Goal: Task Accomplishment & Management: Manage account settings

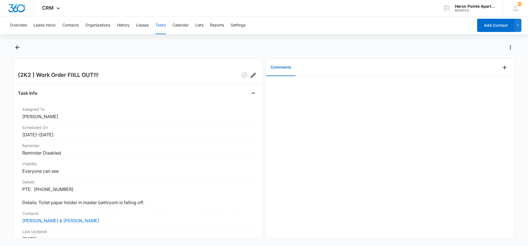
click at [161, 26] on button "Tasks" at bounding box center [160, 26] width 10 height 18
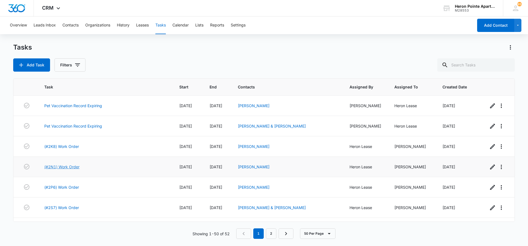
click at [71, 166] on link "(#2N1) Work Order" at bounding box center [61, 167] width 35 height 6
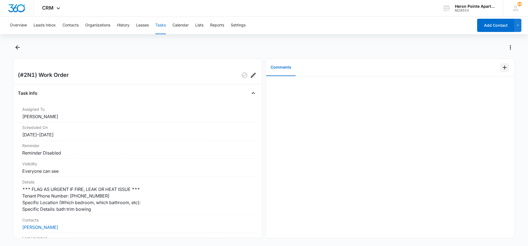
click at [503, 68] on icon "Add Comment" at bounding box center [505, 67] width 4 height 4
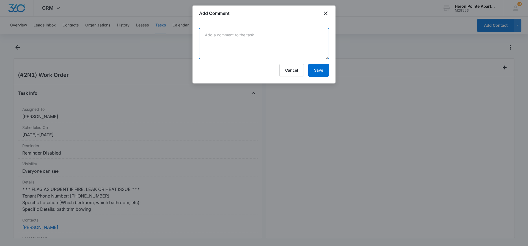
click at [267, 51] on textarea at bounding box center [264, 43] width 130 height 31
click at [206, 34] on textarea "repaired trim" at bounding box center [264, 43] width 130 height 31
type textarea "Repaired trim"
click at [322, 67] on button "Save" at bounding box center [318, 70] width 21 height 13
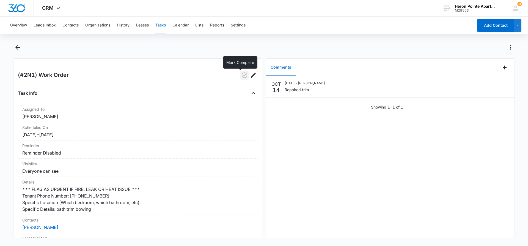
click at [241, 75] on icon "button" at bounding box center [244, 75] width 7 height 7
click at [162, 25] on button "Tasks" at bounding box center [160, 26] width 10 height 18
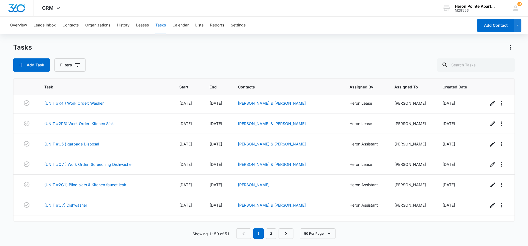
scroll to position [759, 0]
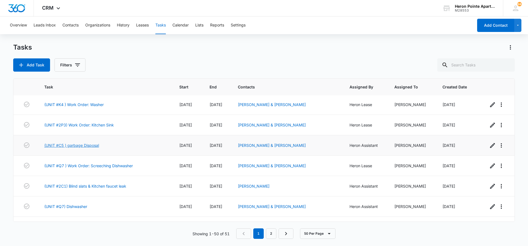
click at [80, 144] on link "(UNIT #C5 ) garbage Disposal" at bounding box center [71, 145] width 55 height 6
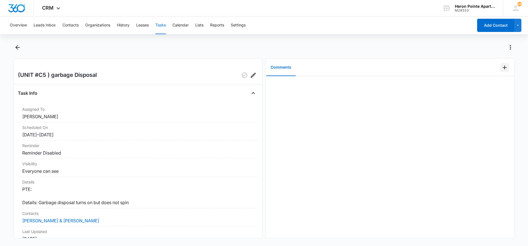
click at [503, 68] on icon "Add Comment" at bounding box center [505, 67] width 7 height 7
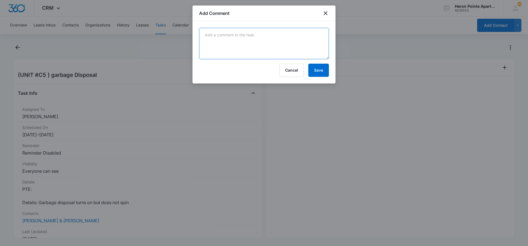
click at [255, 46] on textarea at bounding box center [264, 43] width 130 height 31
type textarea "Unjammed and reset disposal"
click at [317, 68] on button "Save" at bounding box center [318, 70] width 21 height 13
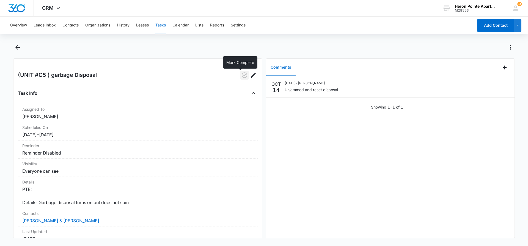
click at [242, 75] on icon "button" at bounding box center [245, 75] width 6 height 6
click at [165, 24] on button "Tasks" at bounding box center [160, 26] width 10 height 18
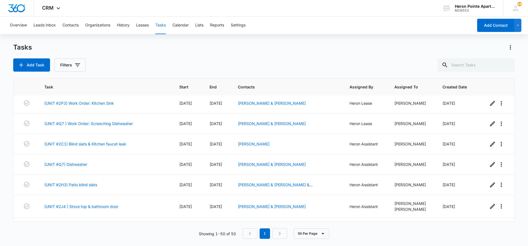
scroll to position [759, 0]
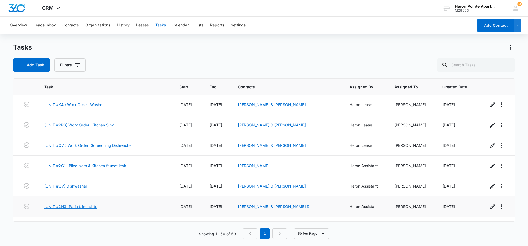
click at [89, 204] on link "(UNIT #2H3) Patio blind slats" at bounding box center [70, 206] width 53 height 6
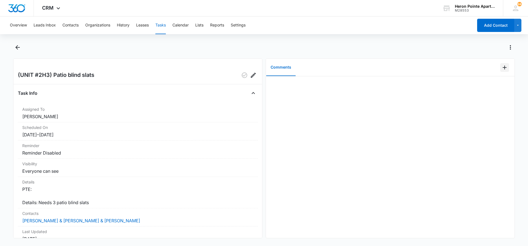
click at [502, 66] on icon "Add Comment" at bounding box center [505, 67] width 7 height 7
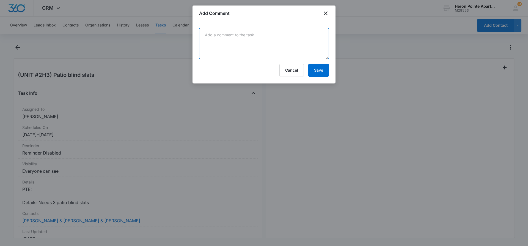
click at [230, 31] on textarea at bounding box center [264, 43] width 130 height 31
type textarea "Replaced blind slats"
click at [323, 73] on button "Save" at bounding box center [318, 70] width 21 height 13
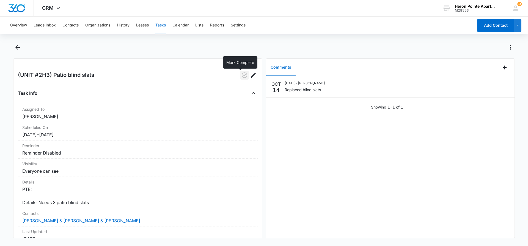
click at [242, 73] on icon "button" at bounding box center [245, 75] width 6 height 6
click at [164, 26] on button "Tasks" at bounding box center [160, 26] width 10 height 18
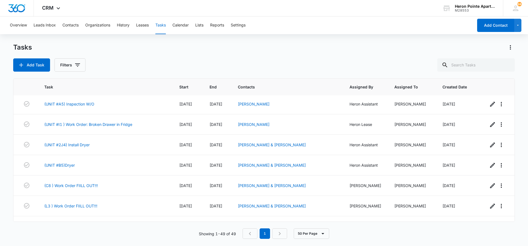
scroll to position [605, 0]
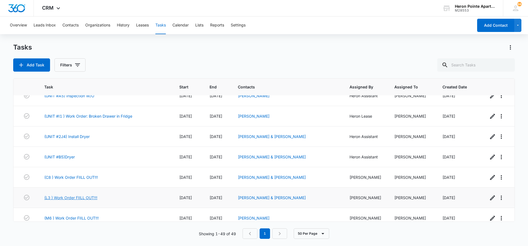
click at [76, 195] on link "(L3 ) Work Order FIILL OUT!!!" at bounding box center [70, 198] width 53 height 6
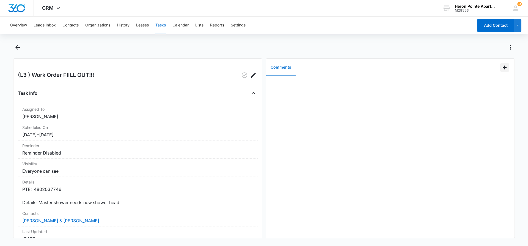
click at [502, 66] on icon "Add Comment" at bounding box center [505, 67] width 7 height 7
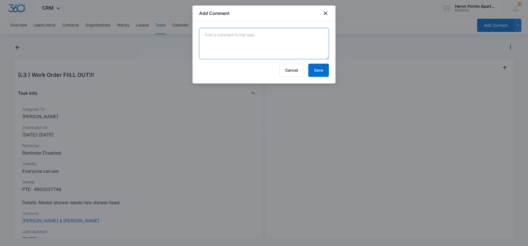
click at [291, 53] on textarea at bounding box center [264, 43] width 130 height 31
type textarea "Replaced showerhead"
click at [325, 72] on button "Save" at bounding box center [318, 70] width 21 height 13
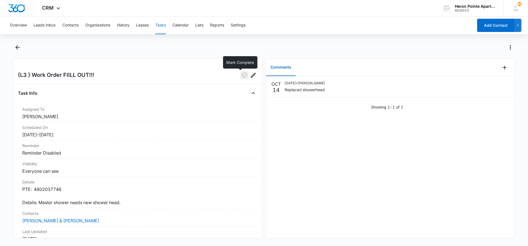
click at [242, 75] on icon "button" at bounding box center [245, 75] width 6 height 6
click at [165, 23] on button "Tasks" at bounding box center [160, 26] width 10 height 18
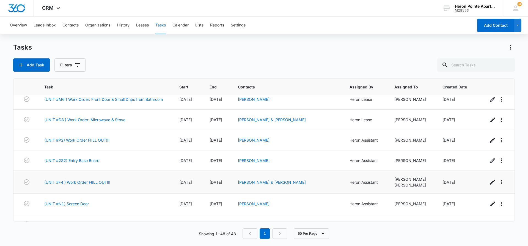
scroll to position [275, 0]
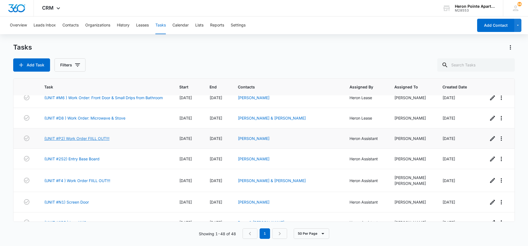
click at [90, 136] on link "(UNIT #P2) Work Order FIILL OUT!!!" at bounding box center [76, 138] width 65 height 6
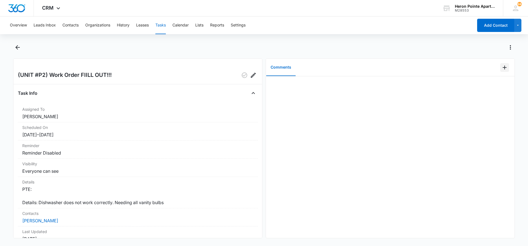
click at [503, 68] on icon "Add Comment" at bounding box center [505, 67] width 4 height 4
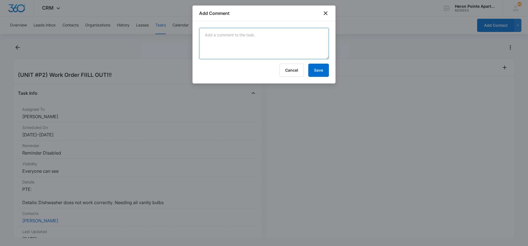
click at [210, 36] on textarea at bounding box center [264, 43] width 130 height 31
type textarea "Dishwasher is working properly. Replaced all vanity bulbs"
click at [321, 72] on button "Save" at bounding box center [318, 70] width 21 height 13
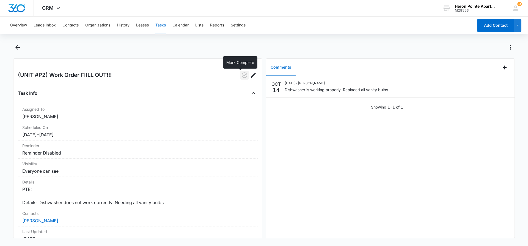
click at [241, 76] on icon "button" at bounding box center [244, 75] width 7 height 7
click at [165, 26] on button "Tasks" at bounding box center [160, 26] width 10 height 18
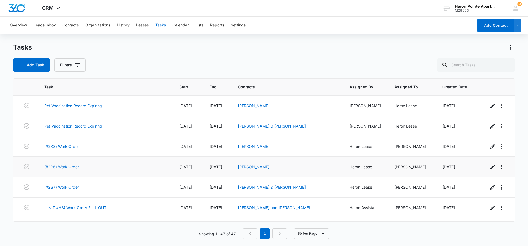
click at [67, 167] on link "(#2P6) Work Order" at bounding box center [61, 167] width 35 height 6
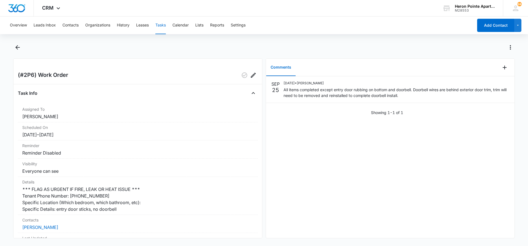
click at [163, 25] on button "Tasks" at bounding box center [160, 26] width 10 height 18
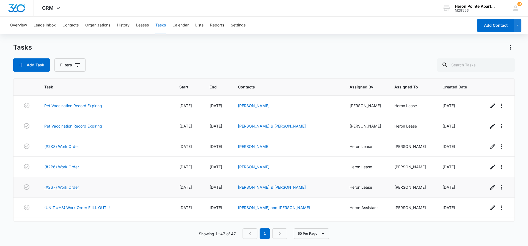
click at [75, 188] on link "(#2S7) Work Order" at bounding box center [61, 187] width 35 height 6
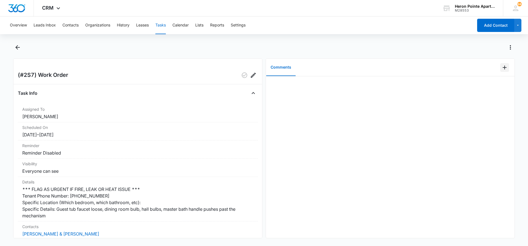
click at [502, 65] on icon "Add Comment" at bounding box center [505, 67] width 7 height 7
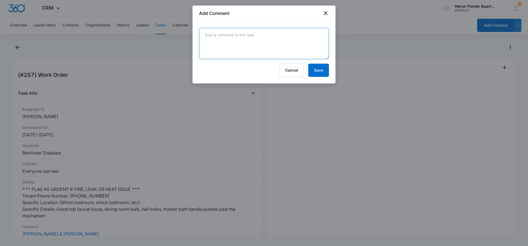
click at [257, 40] on textarea at bounding box center [264, 43] width 130 height 31
type textarea "All items completed by [PERSON_NAME]"
click at [321, 72] on button "Save" at bounding box center [318, 70] width 21 height 13
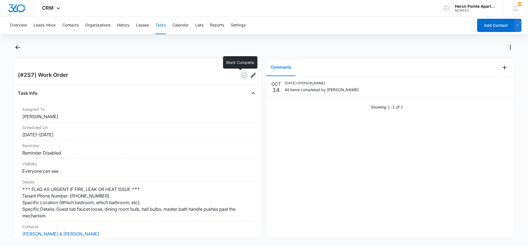
click at [241, 75] on icon "button" at bounding box center [244, 75] width 7 height 7
click at [163, 25] on button "Tasks" at bounding box center [160, 26] width 10 height 18
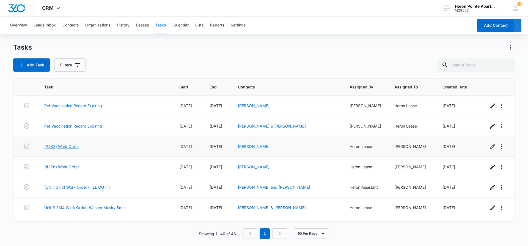
click at [62, 144] on link "(#2K8) Work Order" at bounding box center [61, 146] width 35 height 6
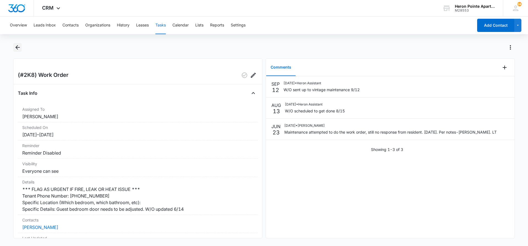
click at [19, 47] on icon "Back" at bounding box center [17, 47] width 7 height 7
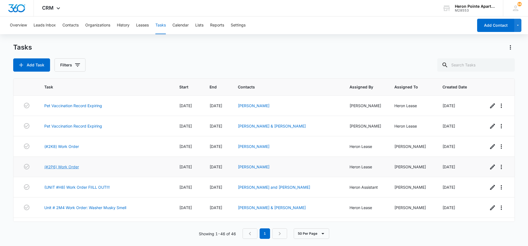
click at [69, 168] on link "(#2P6) Work Order" at bounding box center [61, 167] width 35 height 6
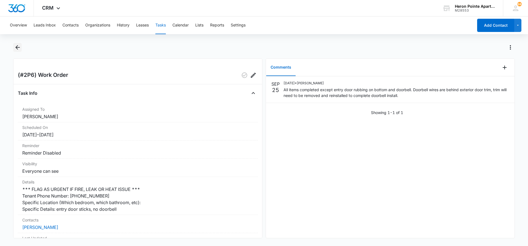
click at [15, 46] on icon "Back" at bounding box center [17, 47] width 7 height 7
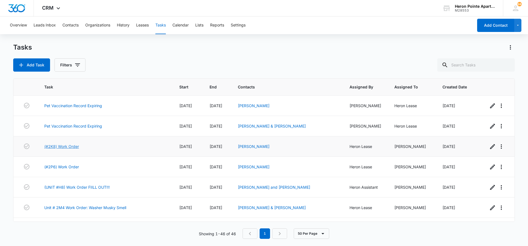
click at [60, 144] on link "(#2K8) Work Order" at bounding box center [61, 146] width 35 height 6
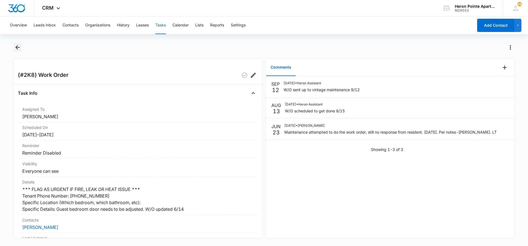
click at [18, 47] on icon "Back" at bounding box center [17, 47] width 7 height 7
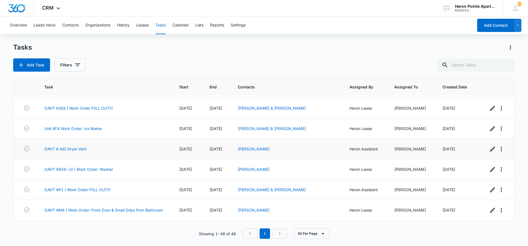
scroll to position [165, 0]
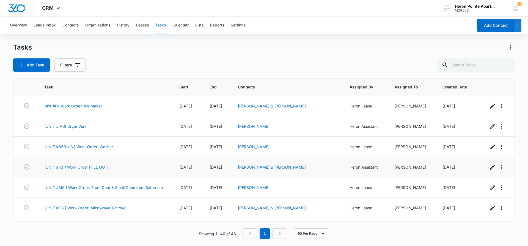
click at [90, 164] on link "(UNIT #K1 ) Work Order FIILL OUT!!!" at bounding box center [77, 167] width 66 height 6
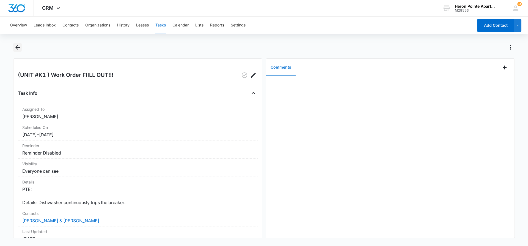
click at [19, 47] on icon "Back" at bounding box center [17, 47] width 7 height 7
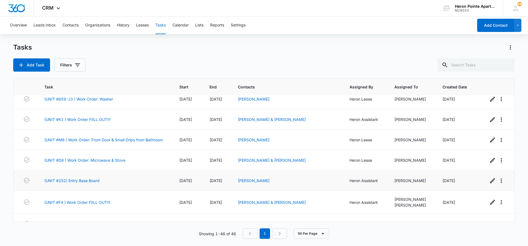
scroll to position [220, 0]
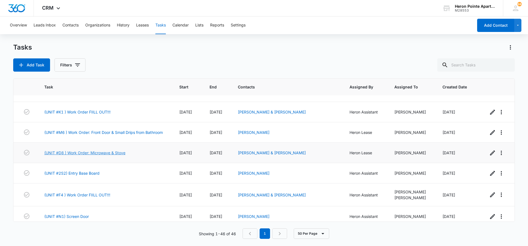
click at [102, 151] on link "(UNIT #D8 ) Work Order: Microwave & Stove" at bounding box center [84, 153] width 81 height 6
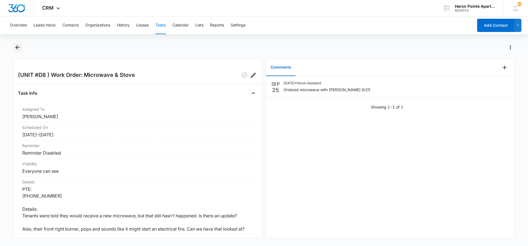
click at [18, 48] on icon "Back" at bounding box center [17, 47] width 4 height 4
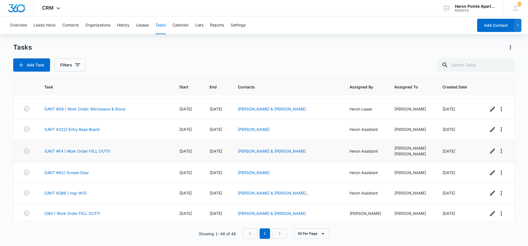
scroll to position [275, 0]
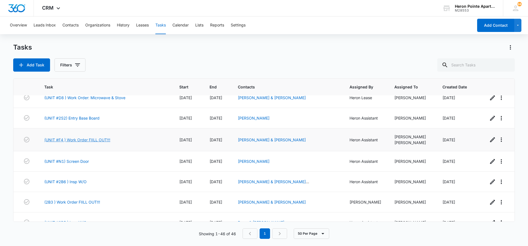
click at [99, 137] on link "(UNIT #F4 ) Work Order FIILL OUT!!!" at bounding box center [77, 140] width 66 height 6
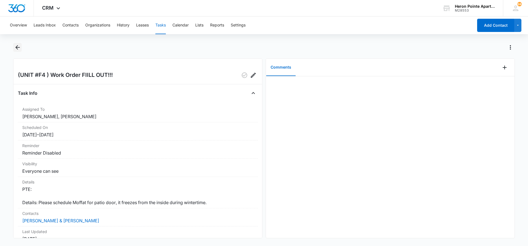
click at [17, 47] on icon "Back" at bounding box center [17, 47] width 4 height 4
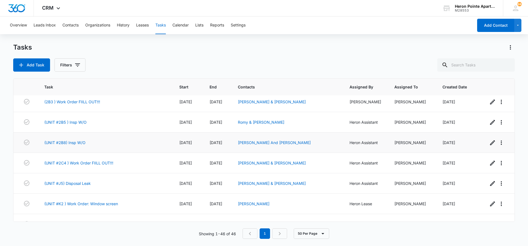
scroll to position [385, 0]
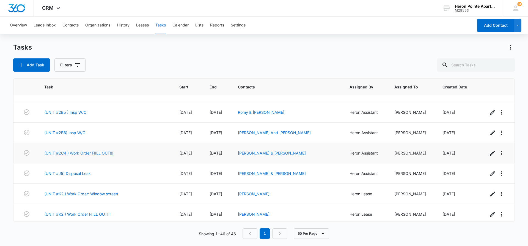
click at [83, 150] on link "(UNIT #2C4 ) Work Order FIILL OUT!!!" at bounding box center [78, 153] width 69 height 6
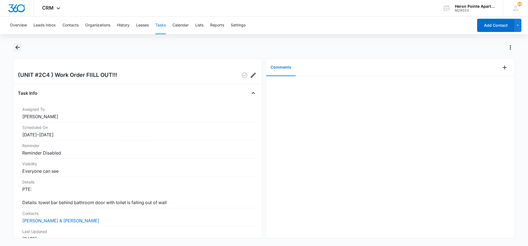
click at [17, 47] on icon "Back" at bounding box center [17, 47] width 4 height 4
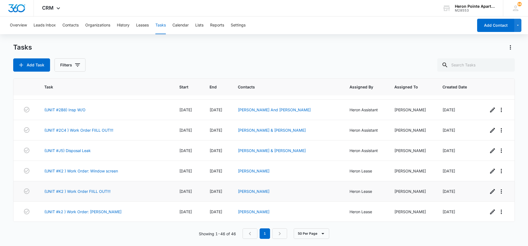
scroll to position [413, 0]
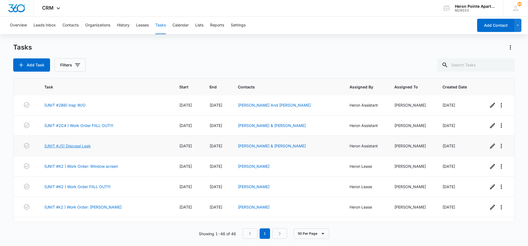
click at [69, 143] on link "(UNIT #J5) Disposal Leak" at bounding box center [67, 146] width 47 height 6
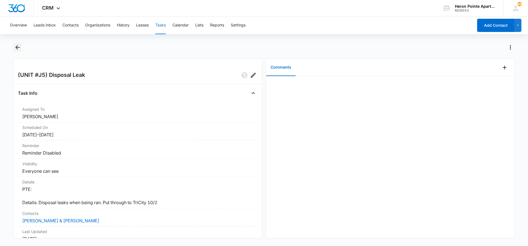
click at [17, 48] on icon "Back" at bounding box center [17, 47] width 4 height 4
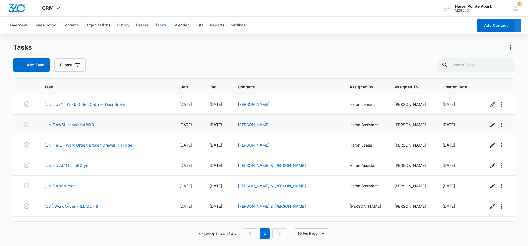
scroll to position [550, 0]
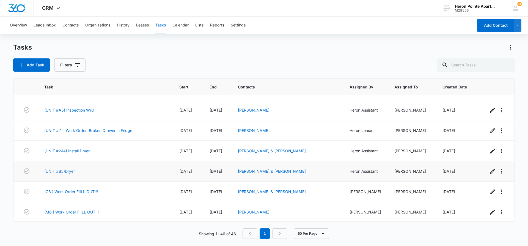
click at [70, 168] on link "(UNIT #B5)Dryer" at bounding box center [59, 171] width 31 height 6
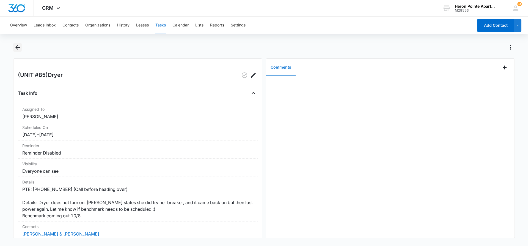
click at [18, 46] on icon "Back" at bounding box center [17, 47] width 7 height 7
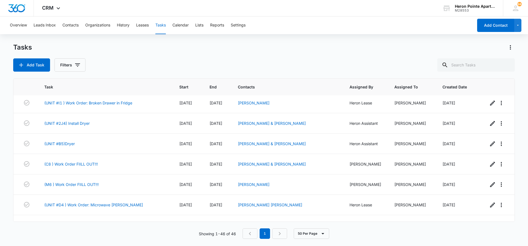
scroll to position [605, 0]
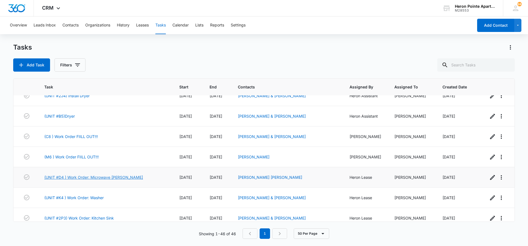
click at [87, 174] on link "(UNIT #D4 ) Work Order: Microwave [PERSON_NAME]" at bounding box center [93, 177] width 99 height 6
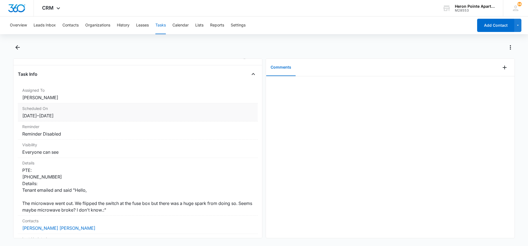
scroll to position [28, 0]
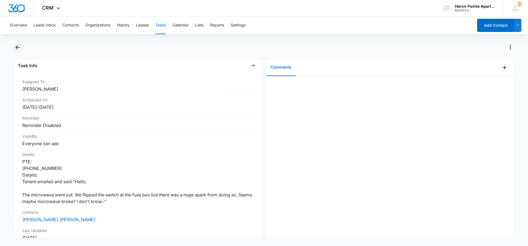
click at [18, 46] on icon "Back" at bounding box center [17, 47] width 7 height 7
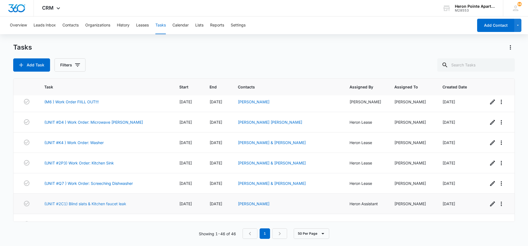
scroll to position [688, 0]
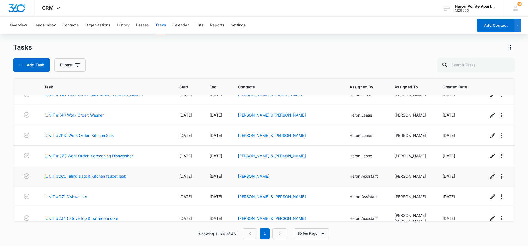
click at [110, 173] on link "(UNIT #2C1) Blind slats & Kitchen faucet leak" at bounding box center [85, 176] width 82 height 6
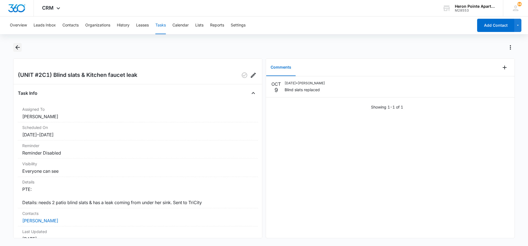
click at [15, 46] on icon "Back" at bounding box center [17, 47] width 7 height 7
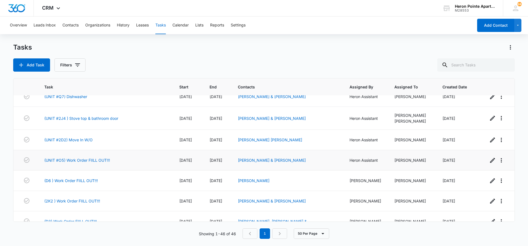
scroll to position [788, 0]
click at [81, 157] on link "(UNIT #O5) Work Order FIILL OUT!!!" at bounding box center [77, 160] width 66 height 6
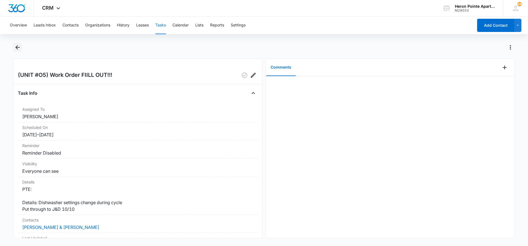
click at [18, 47] on icon "Back" at bounding box center [17, 47] width 4 height 4
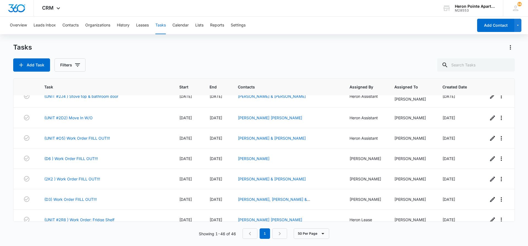
scroll to position [816, 0]
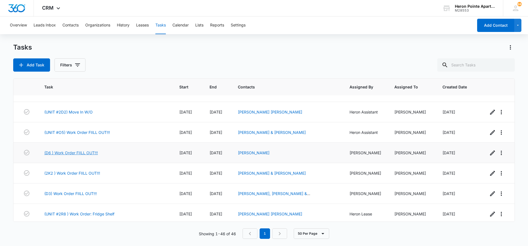
click at [70, 150] on link "(D6 ) Work Order FIILL OUT!!!" at bounding box center [71, 153] width 54 height 6
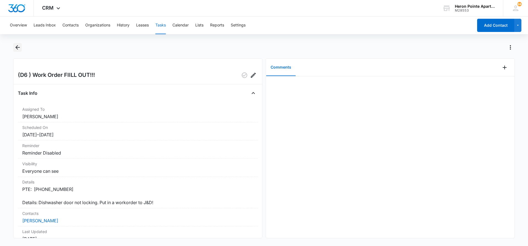
click at [18, 48] on icon "Back" at bounding box center [17, 47] width 4 height 4
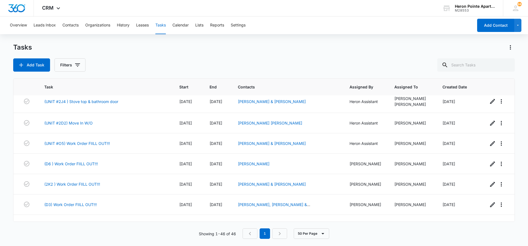
scroll to position [816, 0]
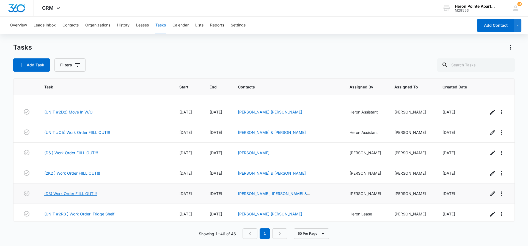
click at [66, 190] on link "(D3) Work Order FIILL OUT!!!" at bounding box center [70, 193] width 53 height 6
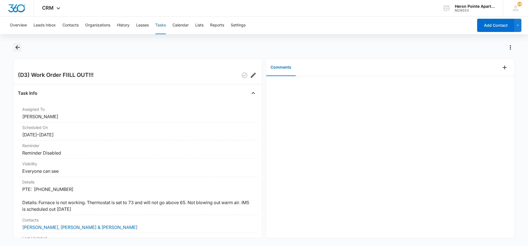
click at [18, 48] on icon "Back" at bounding box center [17, 47] width 4 height 4
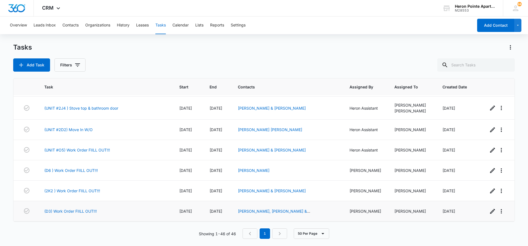
scroll to position [816, 0]
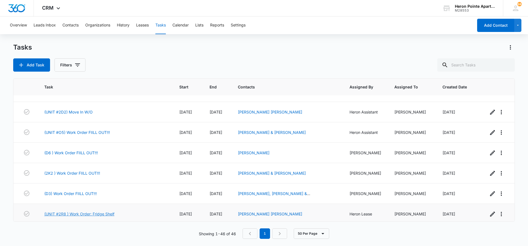
click at [88, 212] on link "(UNIT #2R8 ) Work Order: Fridge Shelf" at bounding box center [79, 214] width 70 height 6
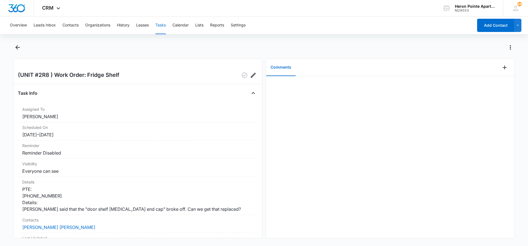
click at [166, 25] on button "Tasks" at bounding box center [160, 26] width 10 height 18
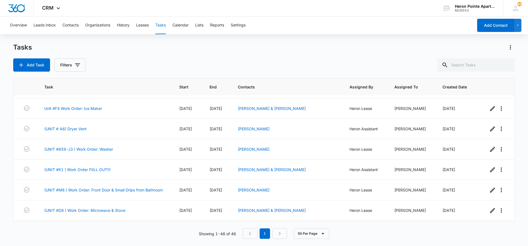
scroll to position [165, 0]
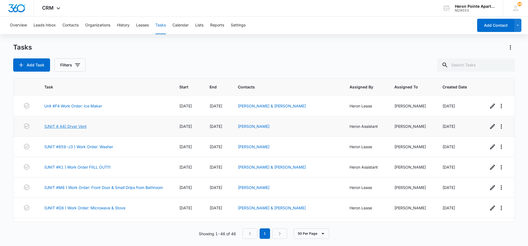
click at [74, 123] on link "(UNIT # A6) Dryer Vent" at bounding box center [65, 126] width 42 height 6
